Goal: Task Accomplishment & Management: Manage account settings

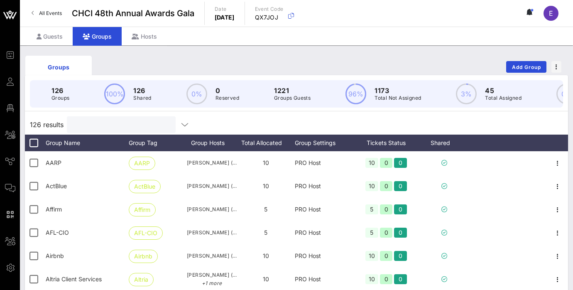
click at [94, 127] on input "text" at bounding box center [120, 124] width 97 height 11
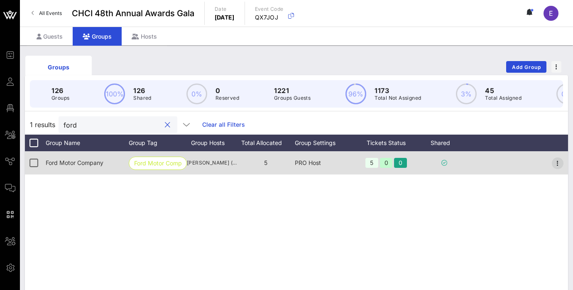
type input "ford"
click at [560, 162] on icon "button" at bounding box center [558, 163] width 10 height 10
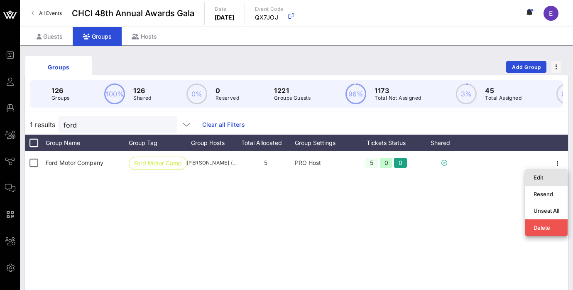
click at [545, 177] on div "Edit" at bounding box center [546, 177] width 26 height 7
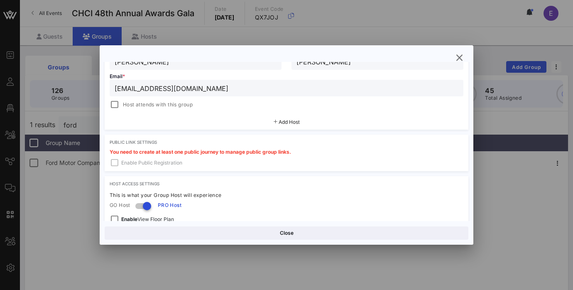
click at [283, 121] on span "Add Host" at bounding box center [289, 122] width 21 height 6
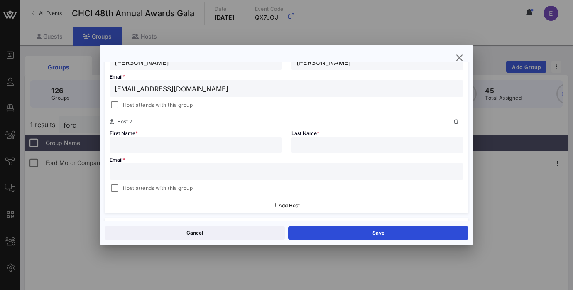
click at [217, 168] on input "text" at bounding box center [287, 171] width 344 height 11
paste input "[EMAIL_ADDRESS][DOMAIN_NAME]"
type input "[EMAIL_ADDRESS][DOMAIN_NAME]"
click at [337, 147] on input "text" at bounding box center [377, 144] width 162 height 11
type input "[PERSON_NAME]"
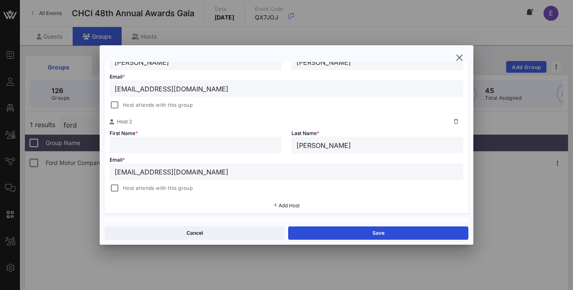
click at [221, 144] on input "text" at bounding box center [196, 144] width 162 height 11
paste input "[PERSON_NAME]"
type input "[PERSON_NAME]"
click at [311, 148] on input "[PERSON_NAME]" at bounding box center [377, 144] width 162 height 11
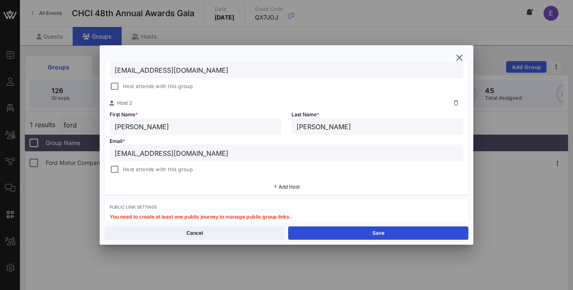
scroll to position [199, 0]
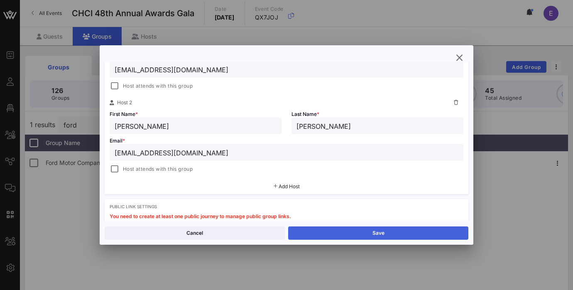
click at [363, 235] on button "Save" at bounding box center [378, 232] width 180 height 13
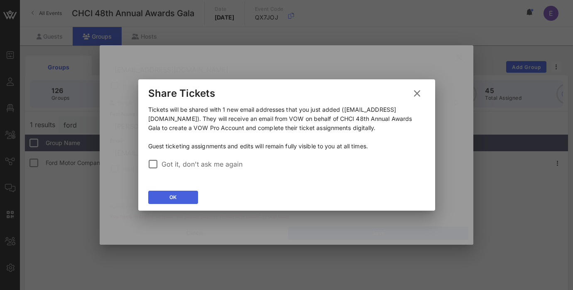
click at [180, 200] on button "OK" at bounding box center [173, 197] width 50 height 13
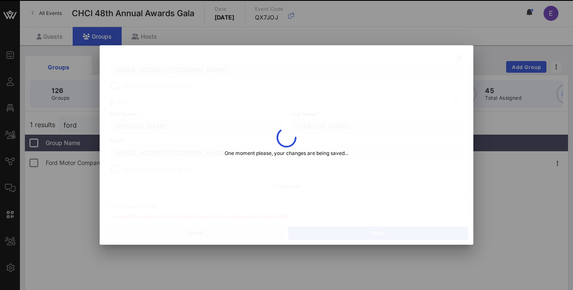
type input "[EMAIL_ADDRESS][DOMAIN_NAME]"
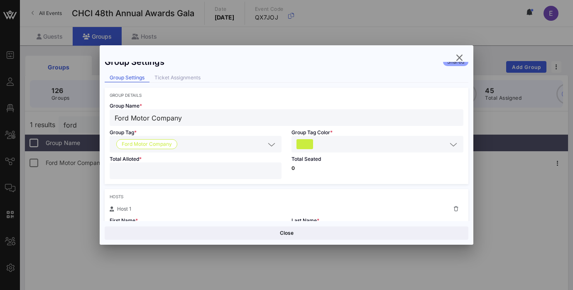
scroll to position [0, 0]
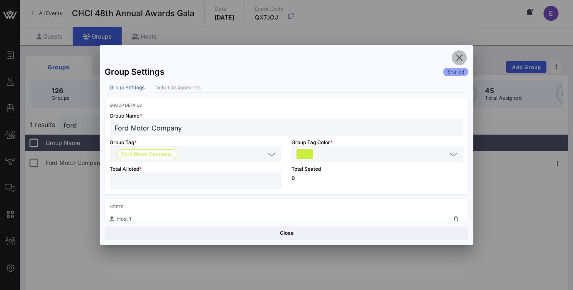
click at [459, 58] on icon "button" at bounding box center [459, 58] width 10 height 10
